Goal: Task Accomplishment & Management: Manage account settings

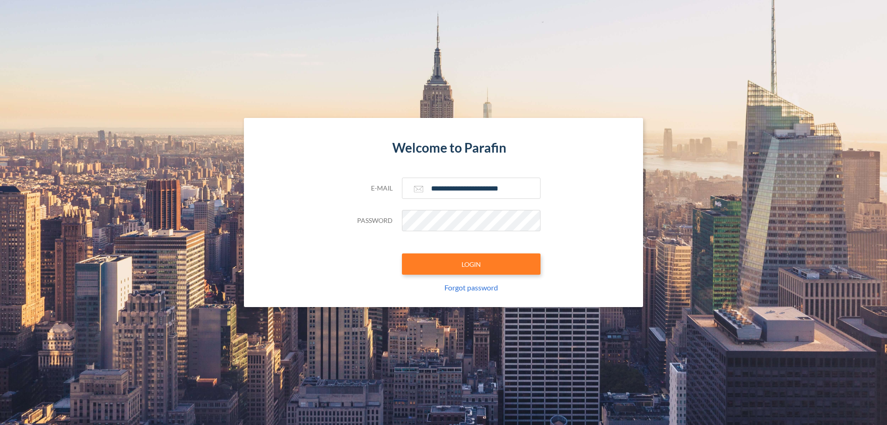
type input "**********"
click at [471, 264] on button "LOGIN" at bounding box center [471, 263] width 139 height 21
